Goal: Find specific page/section: Find specific page/section

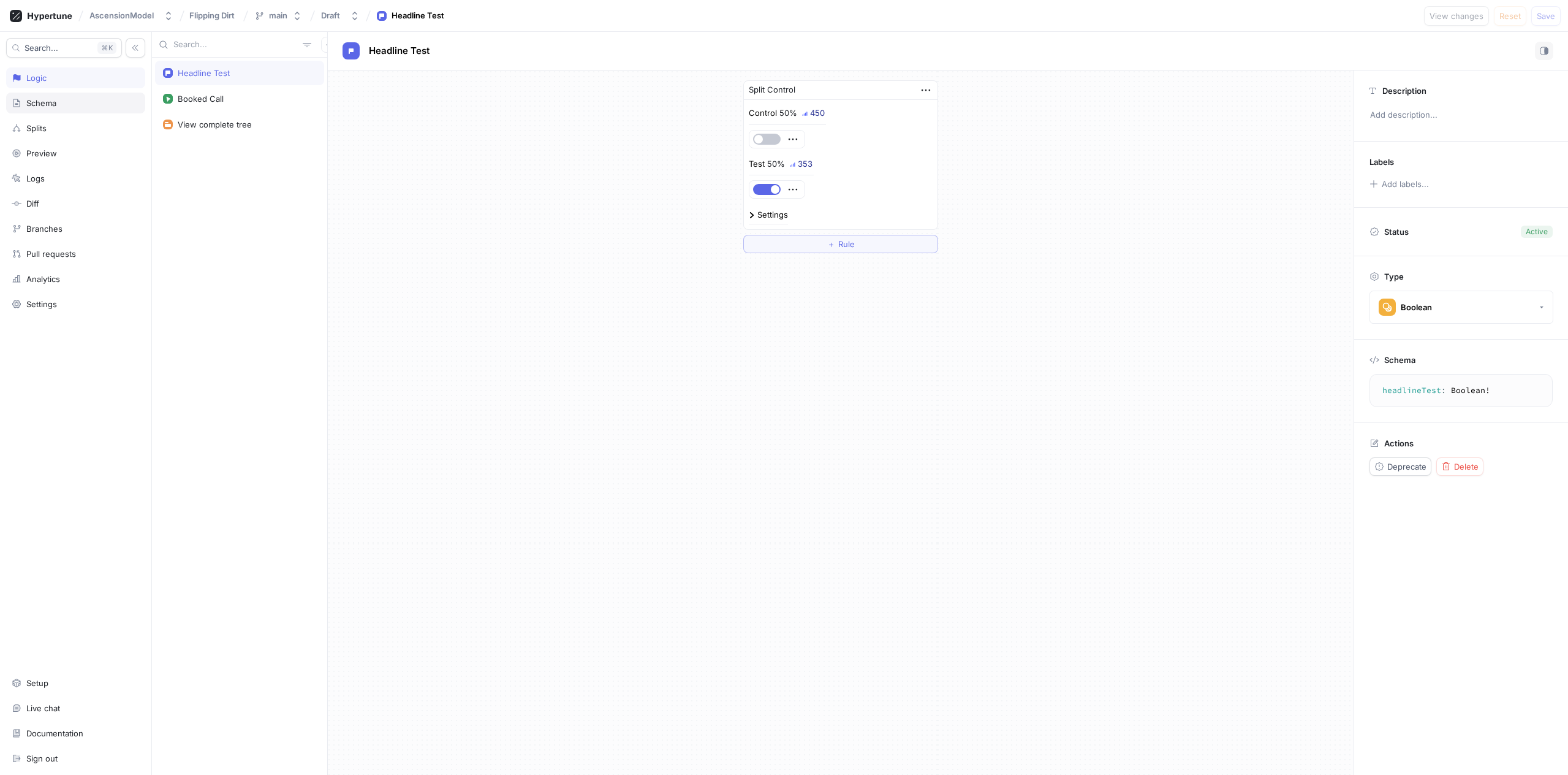
click at [88, 95] on div "Schema" at bounding box center [76, 103] width 139 height 21
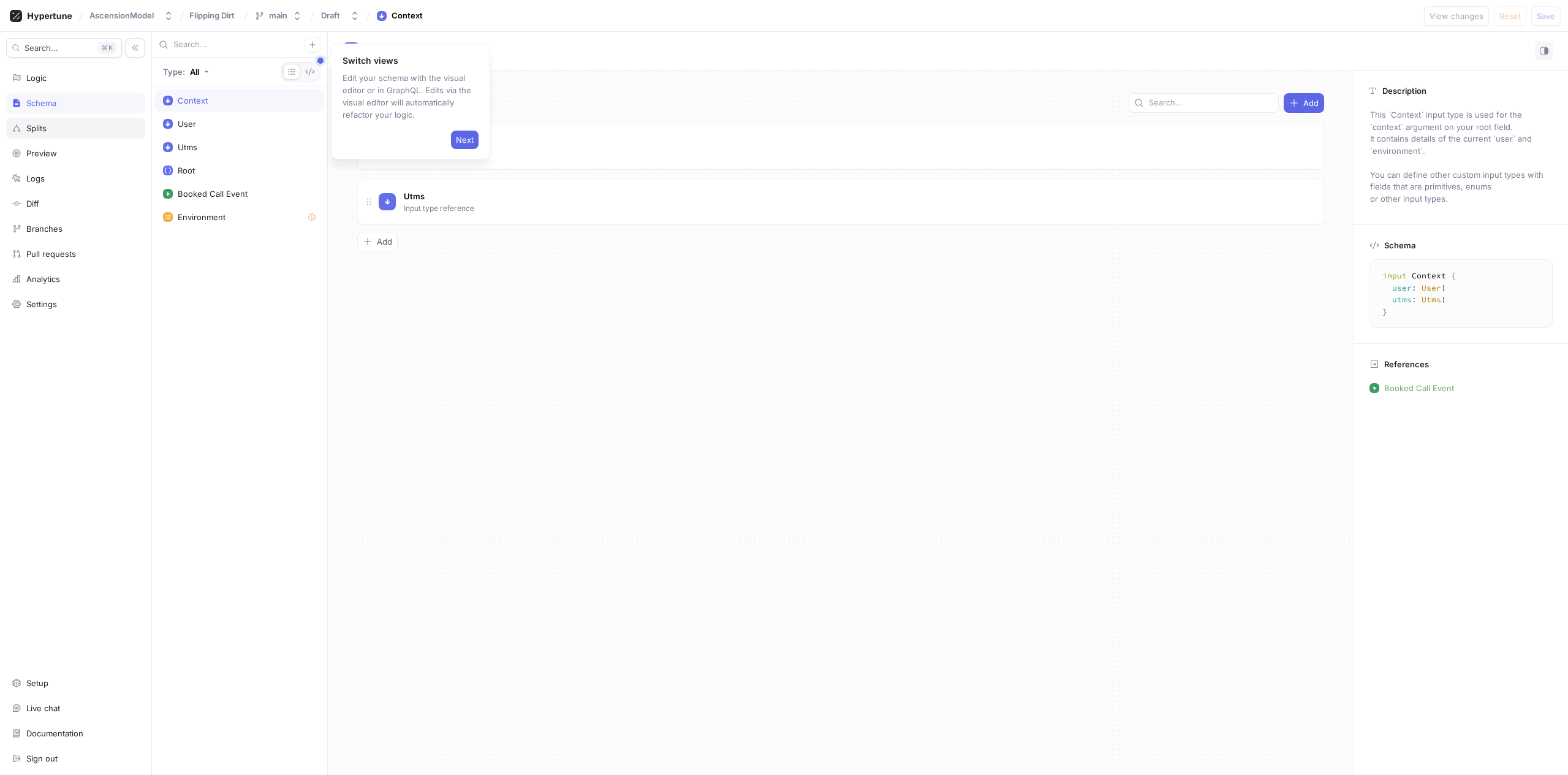
click at [80, 120] on div "Splits" at bounding box center [76, 128] width 139 height 21
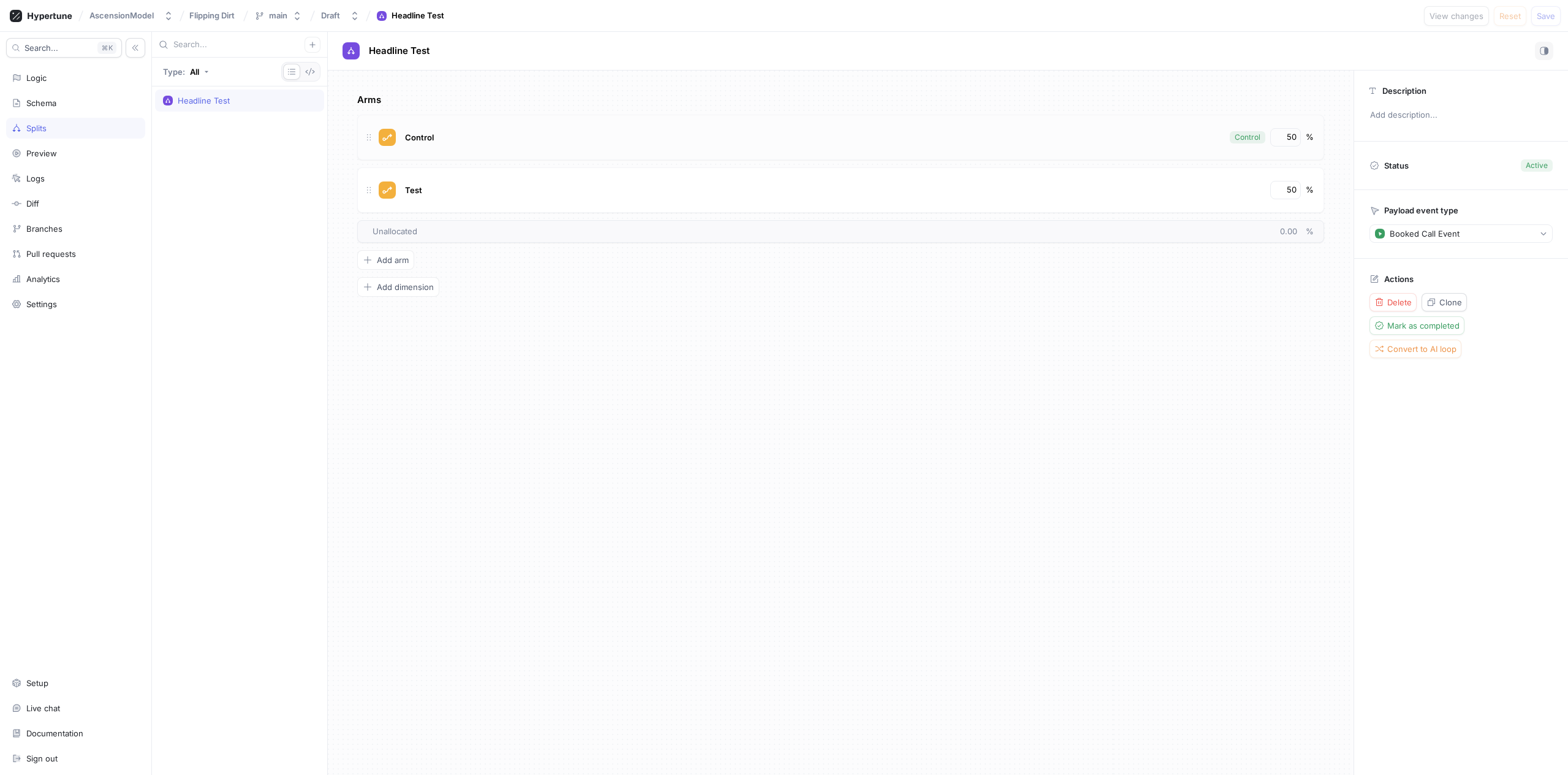
click at [497, 142] on div "Control" at bounding box center [812, 137] width 821 height 18
click at [462, 189] on div "Test" at bounding box center [833, 190] width 862 height 18
click at [89, 83] on div "Logic" at bounding box center [76, 78] width 139 height 21
